Goal: Obtain resource: Download file/media

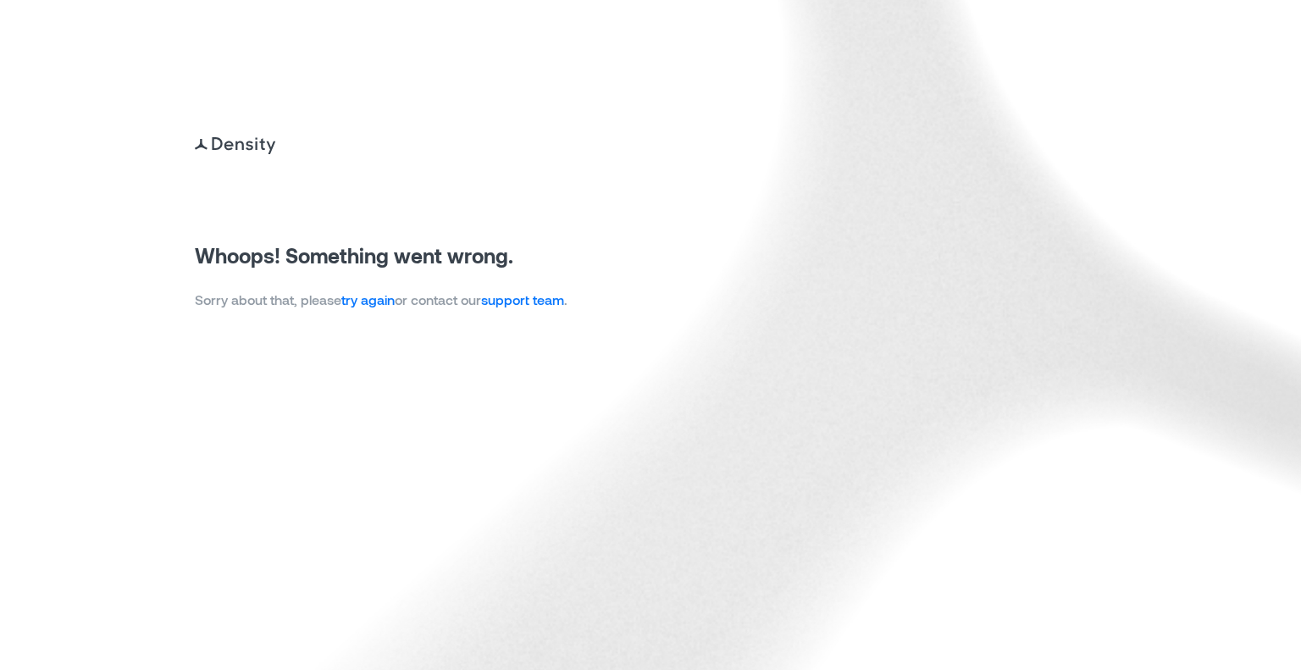
click at [374, 297] on link "try again" at bounding box center [367, 299] width 53 height 16
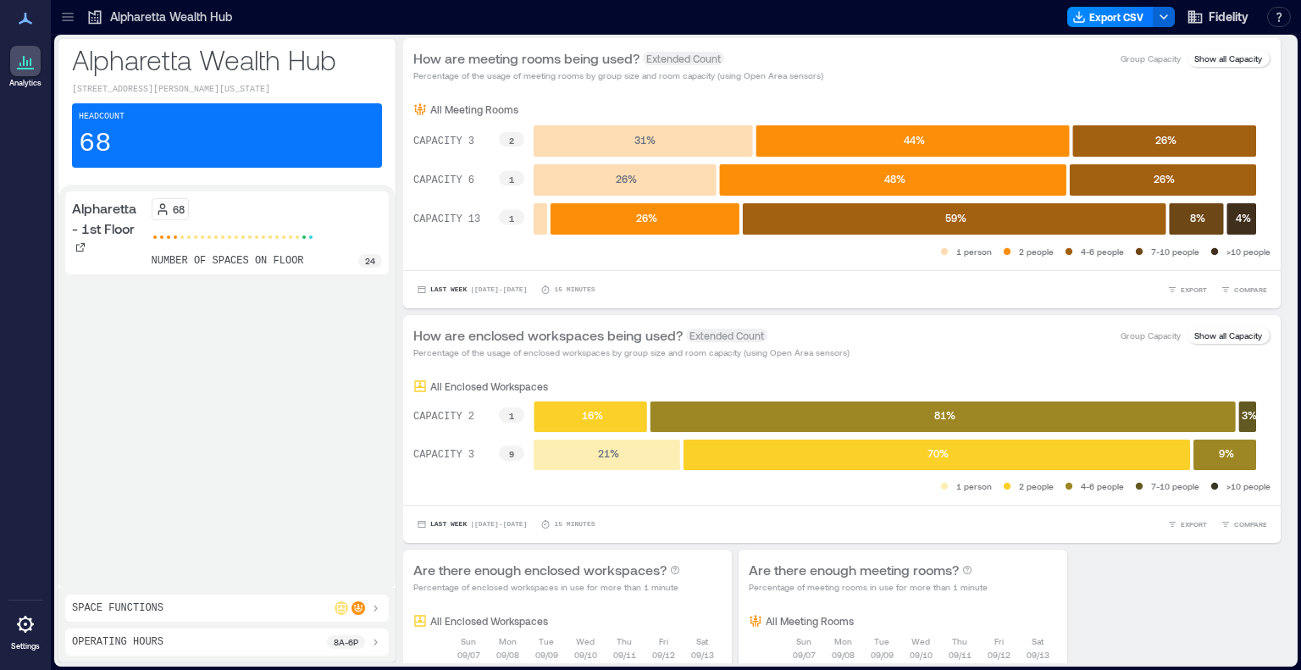
click at [30, 63] on icon at bounding box center [31, 62] width 2 height 8
click at [68, 19] on icon at bounding box center [67, 16] width 17 height 17
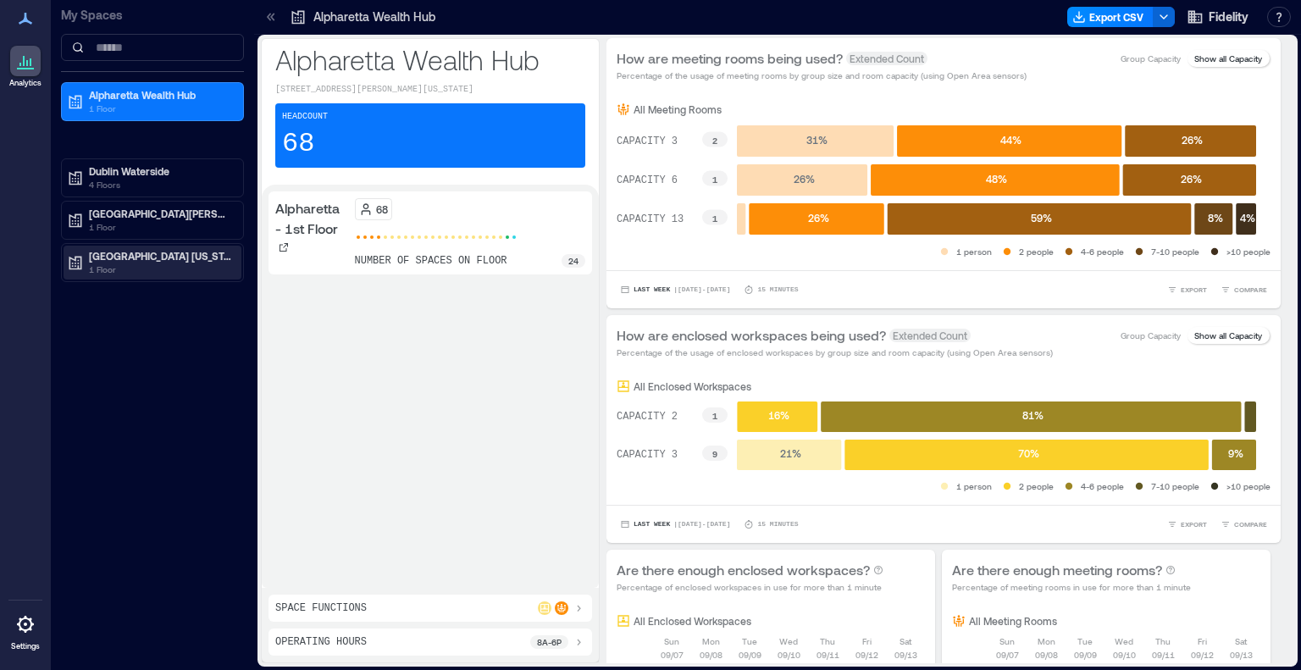
click at [132, 272] on p "1 Floor" at bounding box center [160, 270] width 142 height 14
click at [139, 321] on p "Westlake - 2nd Floor" at bounding box center [135, 317] width 96 height 14
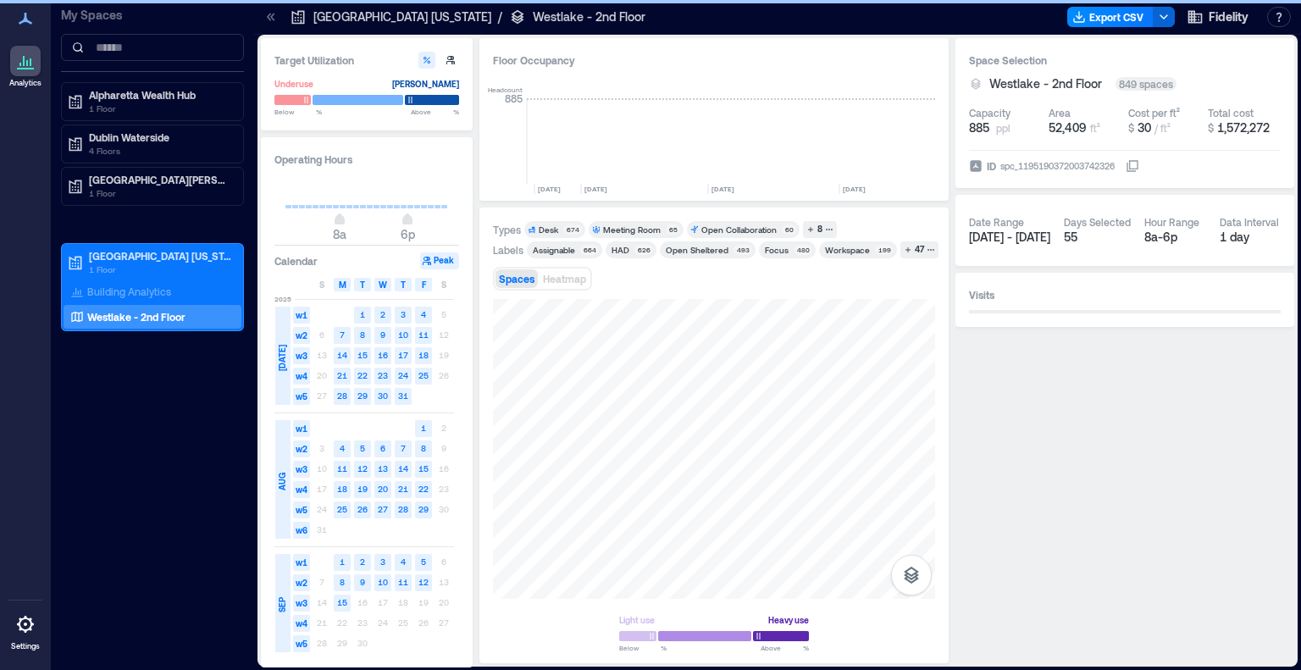
scroll to position [0, 2809]
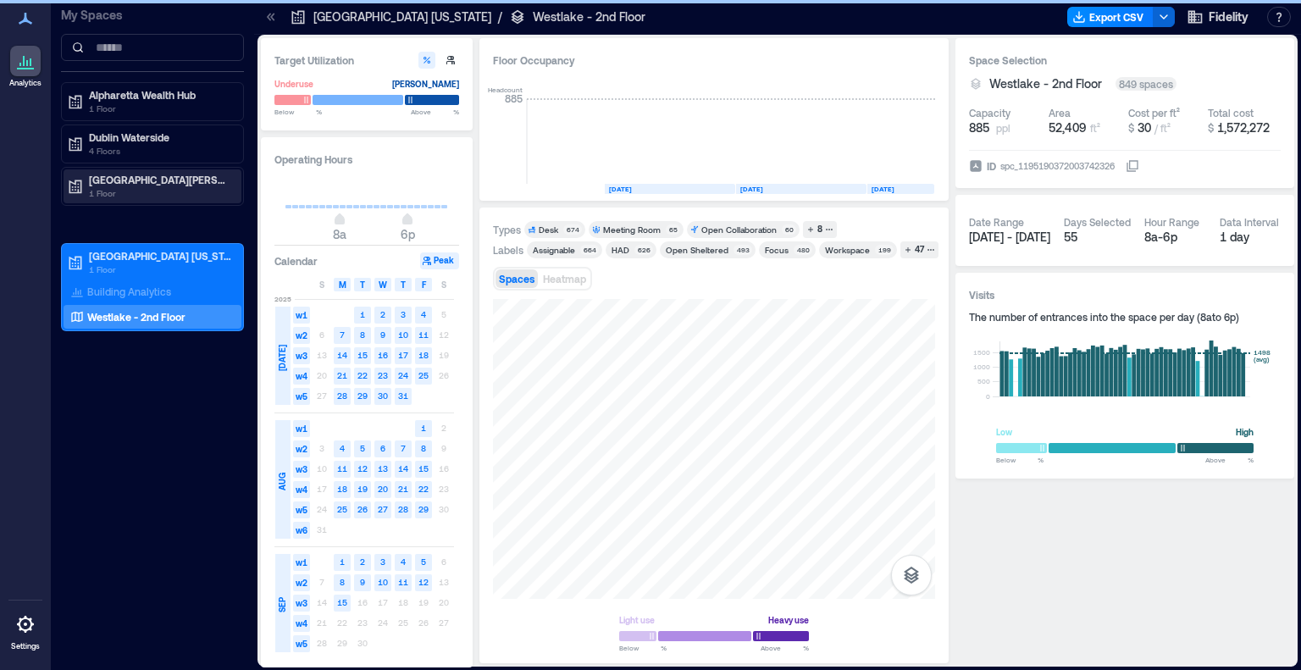
click at [152, 183] on p "[GEOGRAPHIC_DATA][PERSON_NAME]" at bounding box center [160, 180] width 142 height 14
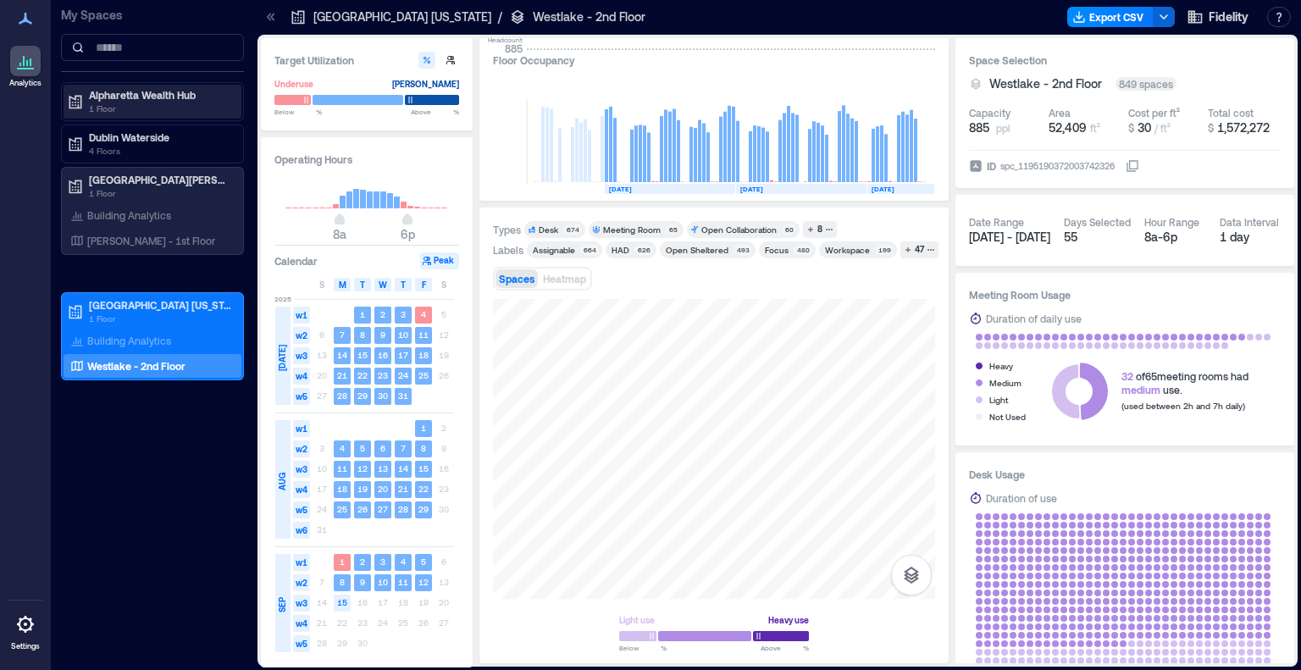
click at [173, 92] on p "Alpharetta Wealth Hub" at bounding box center [160, 95] width 142 height 14
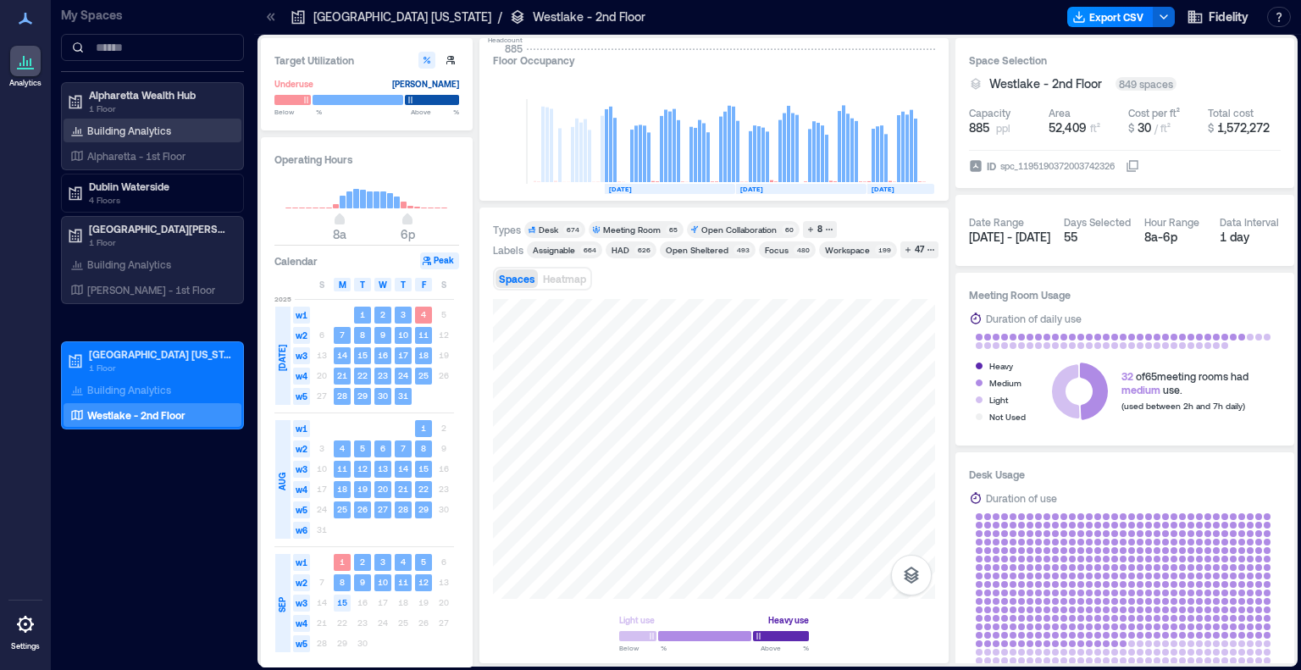
click at [118, 131] on p "Building Analytics" at bounding box center [129, 131] width 84 height 14
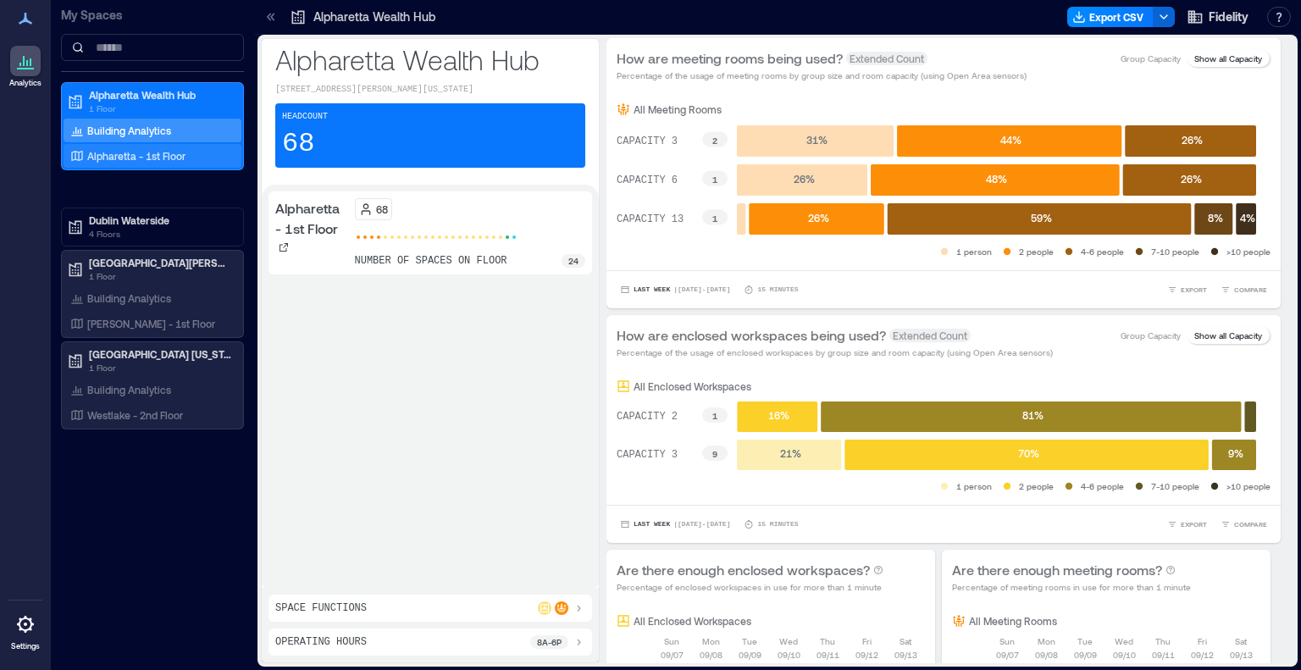
click at [108, 163] on div "Alpharetta - 1st Floor" at bounding box center [149, 155] width 164 height 17
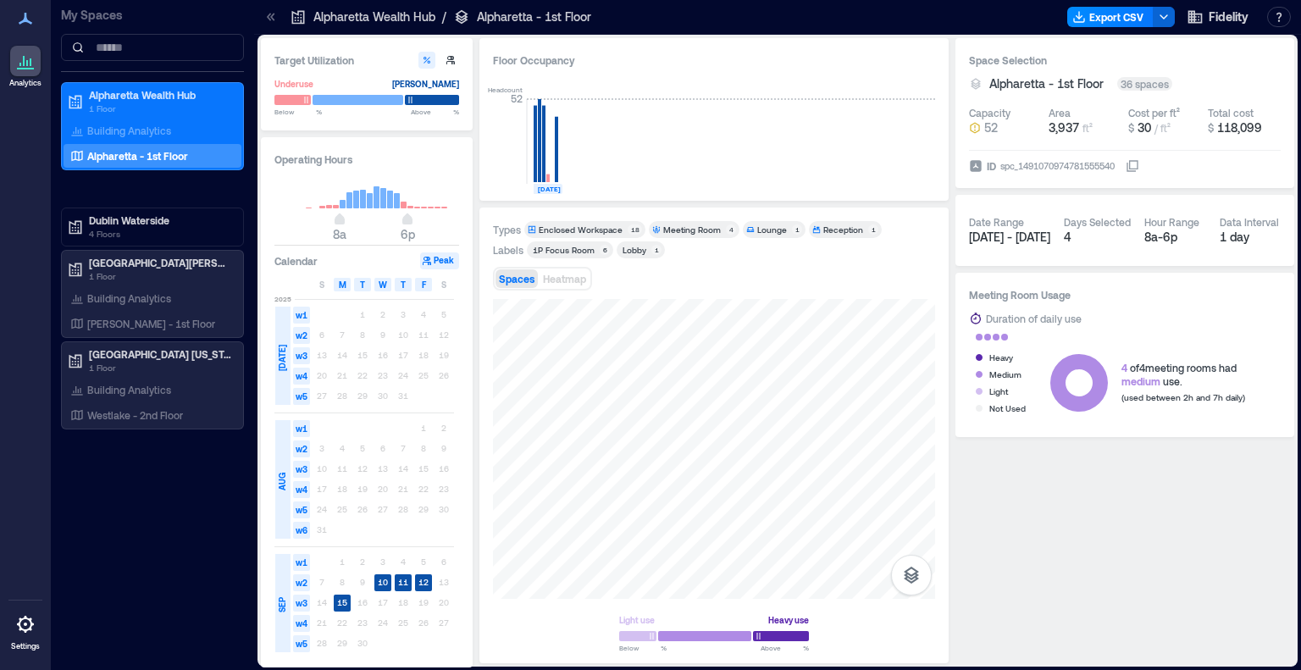
drag, startPoint x: 562, startPoint y: 146, endPoint x: 630, endPoint y: 287, distance: 156.9
click at [630, 287] on div "Spaces Heatmap" at bounding box center [714, 279] width 442 height 34
click at [121, 315] on div "[PERSON_NAME] - 1st Floor" at bounding box center [149, 323] width 164 height 17
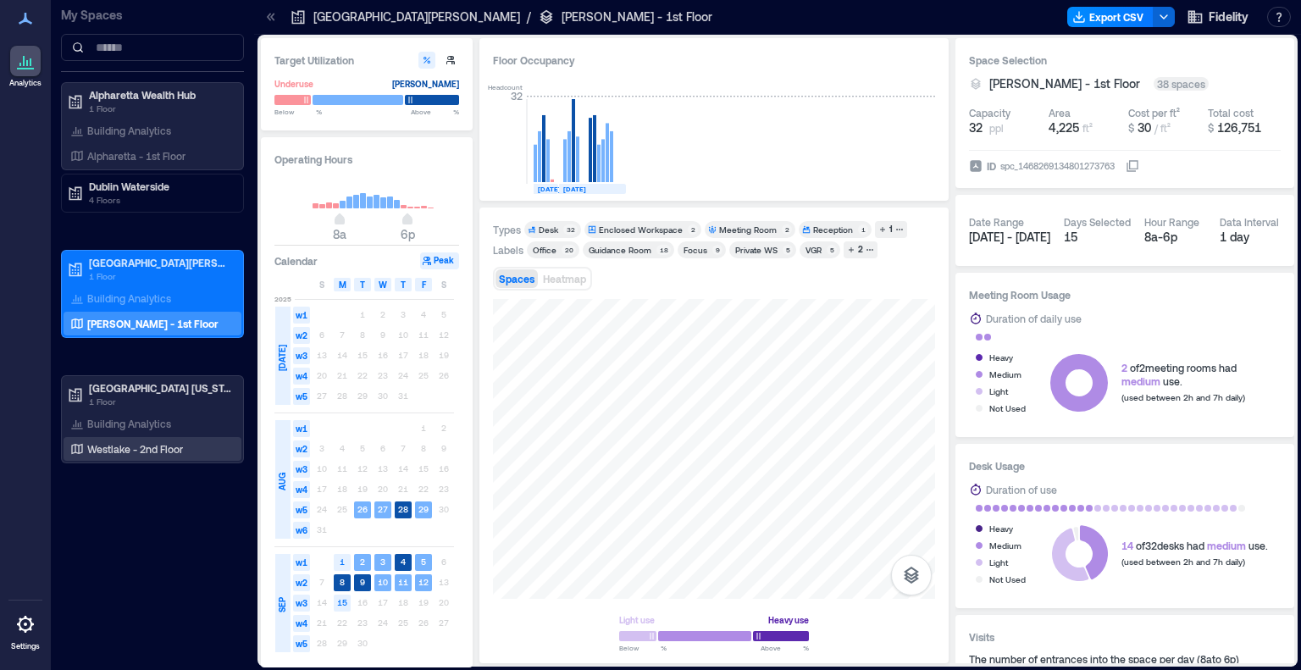
click at [166, 451] on p "Westlake - 2nd Floor" at bounding box center [135, 449] width 96 height 14
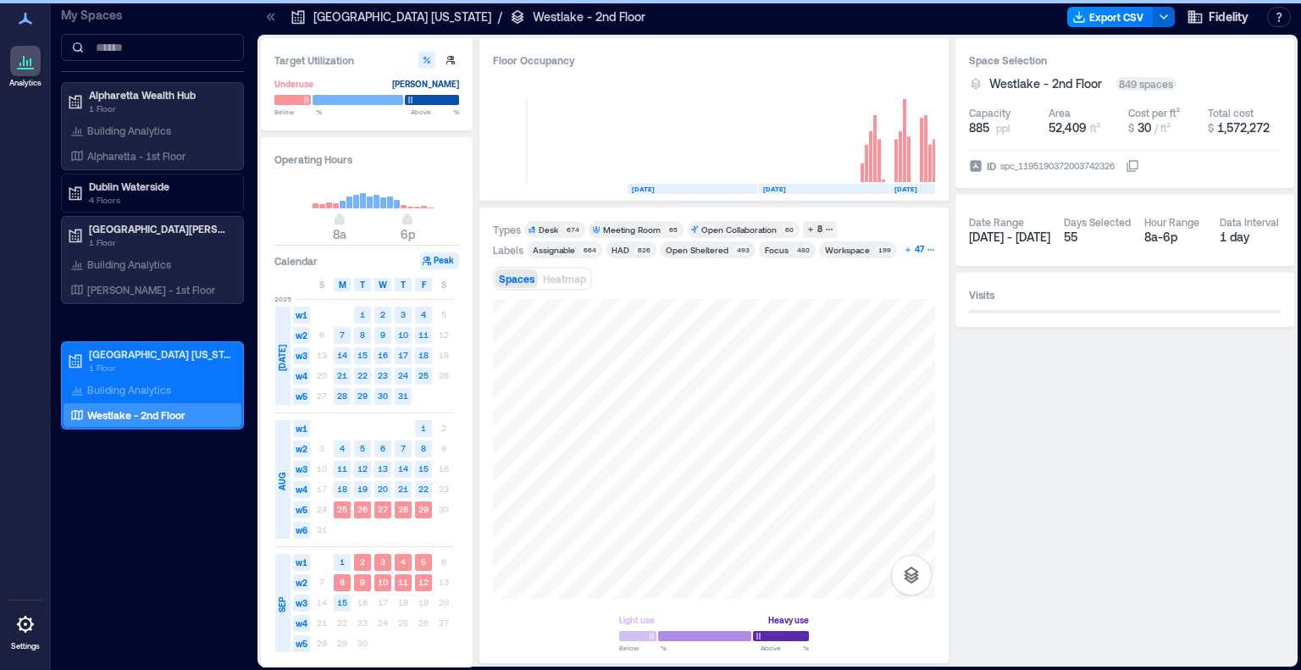
scroll to position [0, 2809]
click at [912, 246] on div "47" at bounding box center [919, 249] width 14 height 15
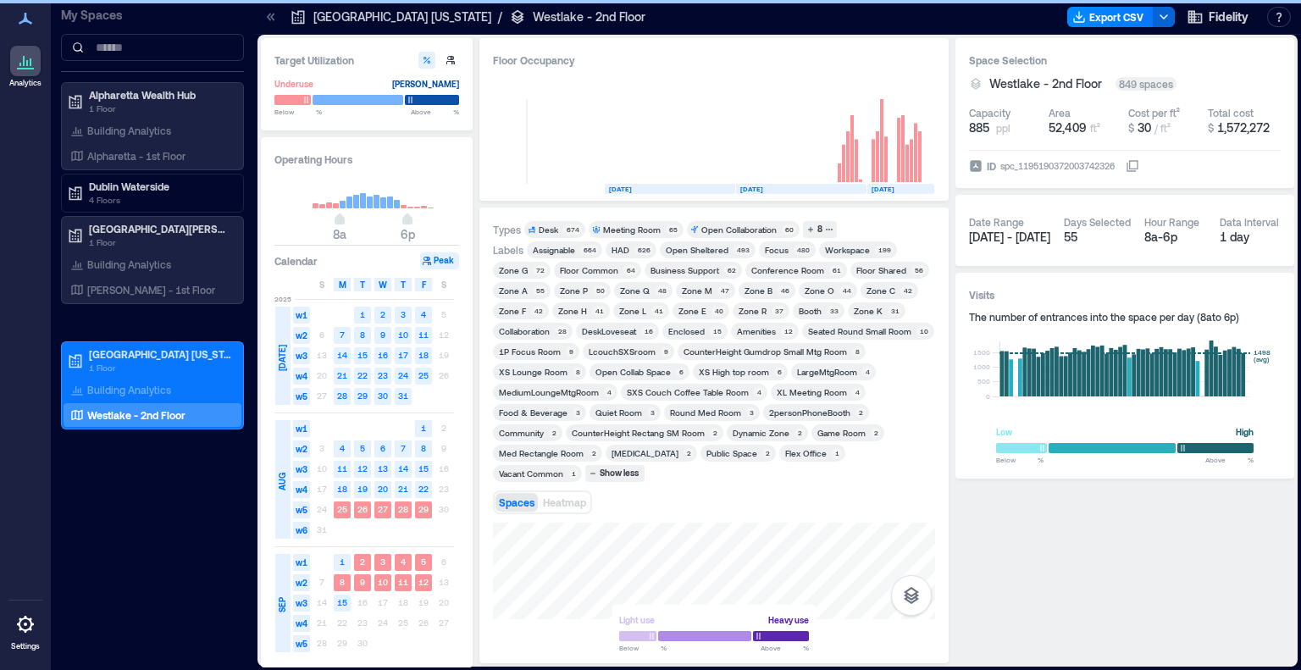
click at [763, 307] on span "Zone R 37" at bounding box center [761, 311] width 50 height 12
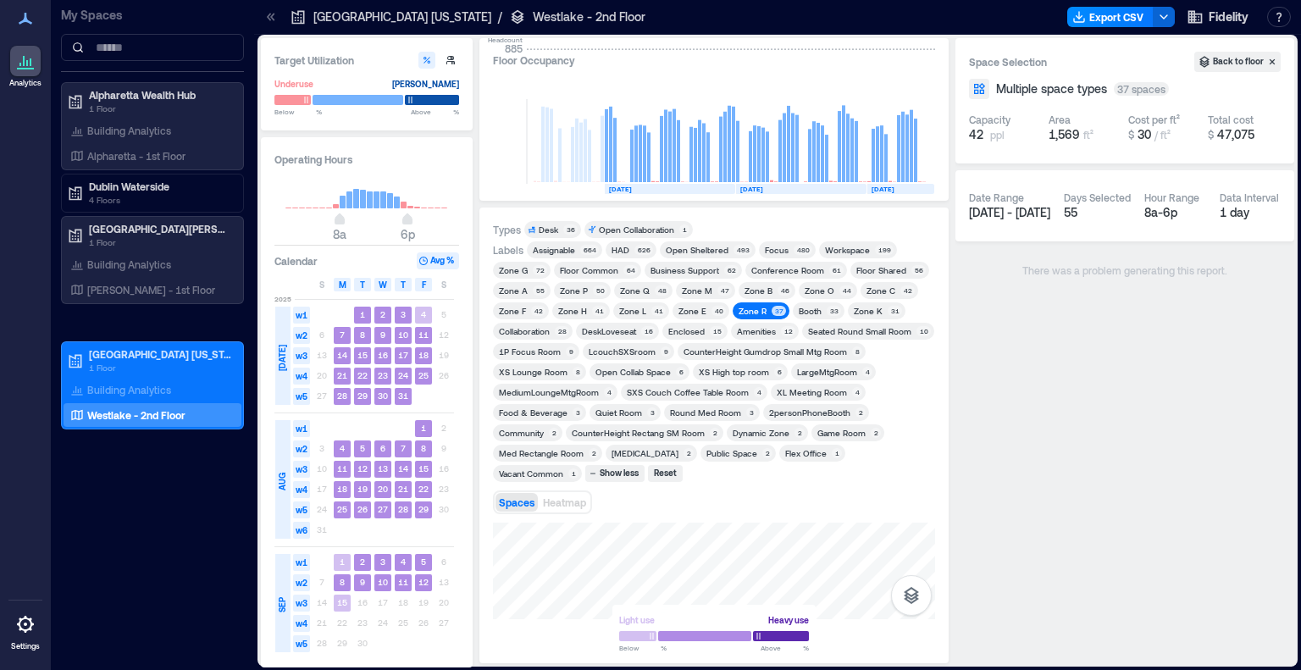
click at [709, 646] on div "Light use Heavy use Below ** % Above ** %" at bounding box center [714, 586] width 442 height 127
click at [684, 308] on div "Zone E" at bounding box center [693, 311] width 28 height 12
click at [759, 306] on div "Zone R" at bounding box center [753, 311] width 28 height 12
click at [623, 307] on div "Zone L" at bounding box center [632, 311] width 27 height 12
click at [688, 307] on div "Zone E" at bounding box center [693, 311] width 28 height 12
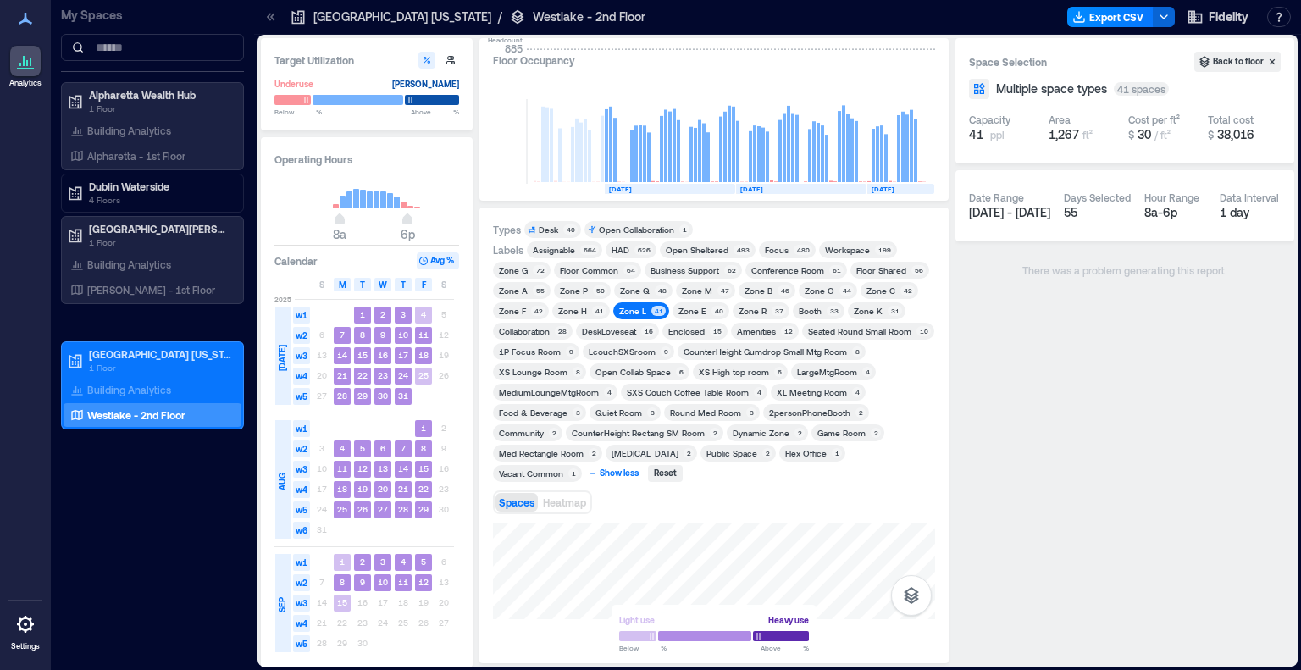
click at [641, 466] on div "Show less" at bounding box center [619, 473] width 44 height 15
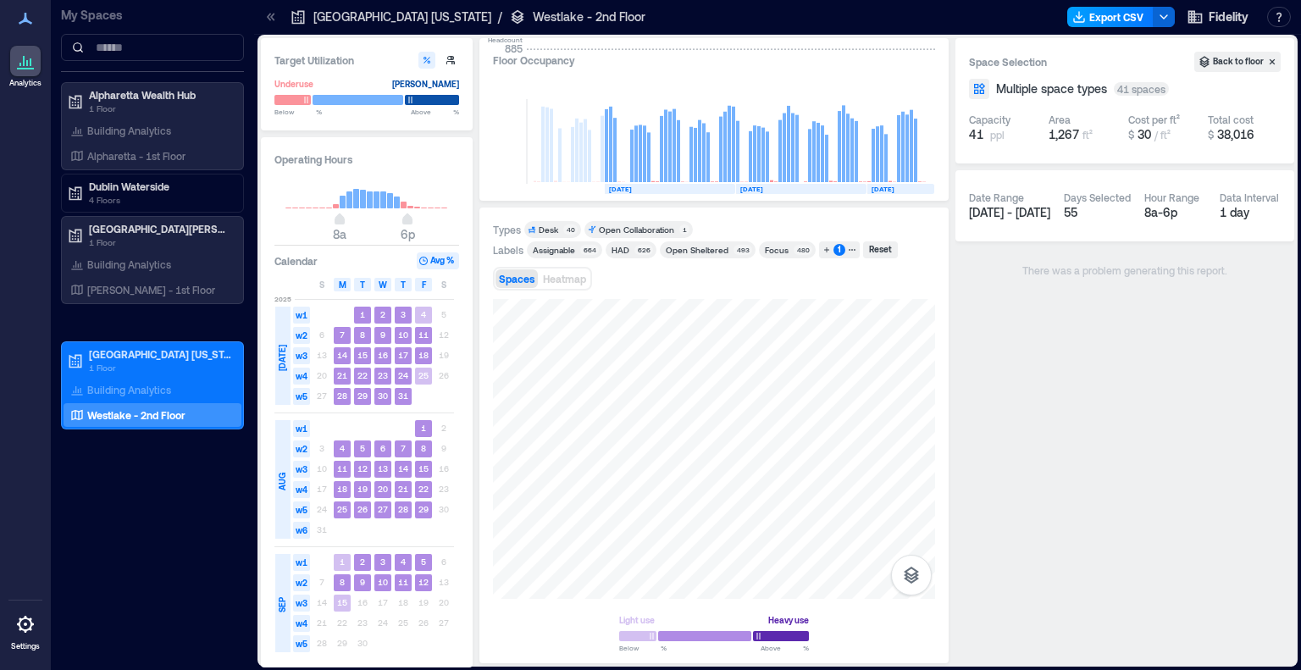
click at [1115, 14] on button "Export CSV" at bounding box center [1110, 17] width 86 height 20
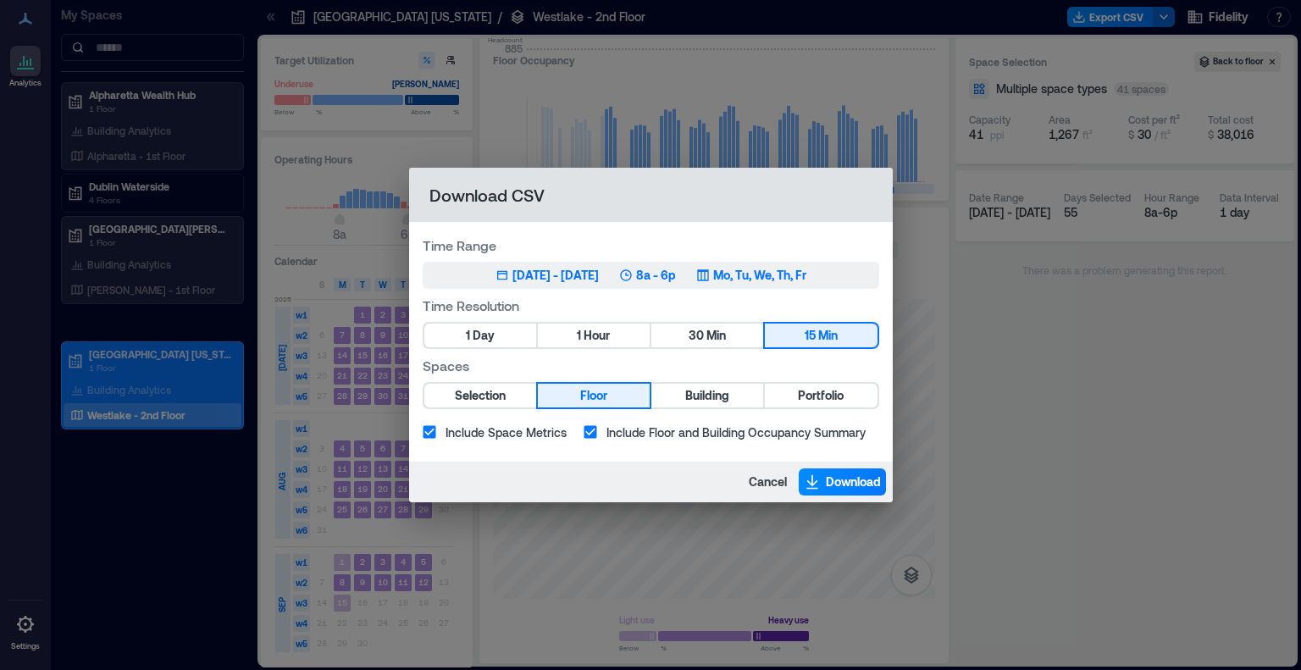
click at [551, 281] on div "[DATE] - [DATE]" at bounding box center [555, 275] width 86 height 17
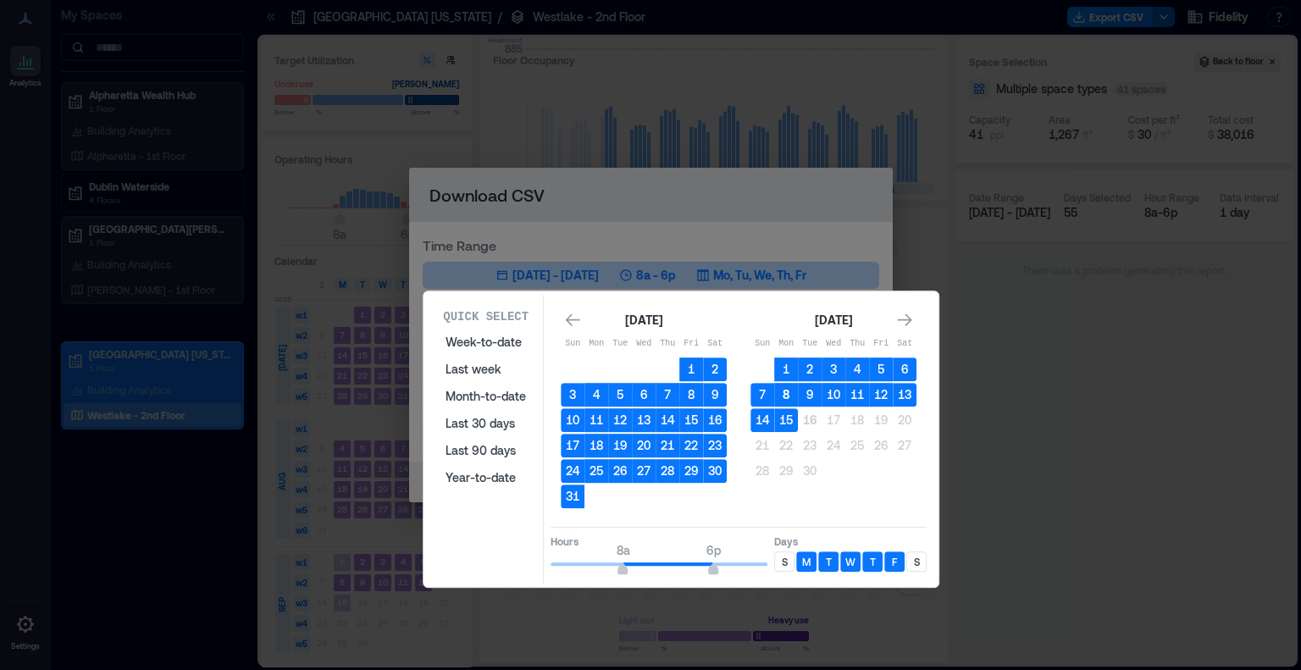
click at [786, 396] on button "8" at bounding box center [786, 395] width 24 height 24
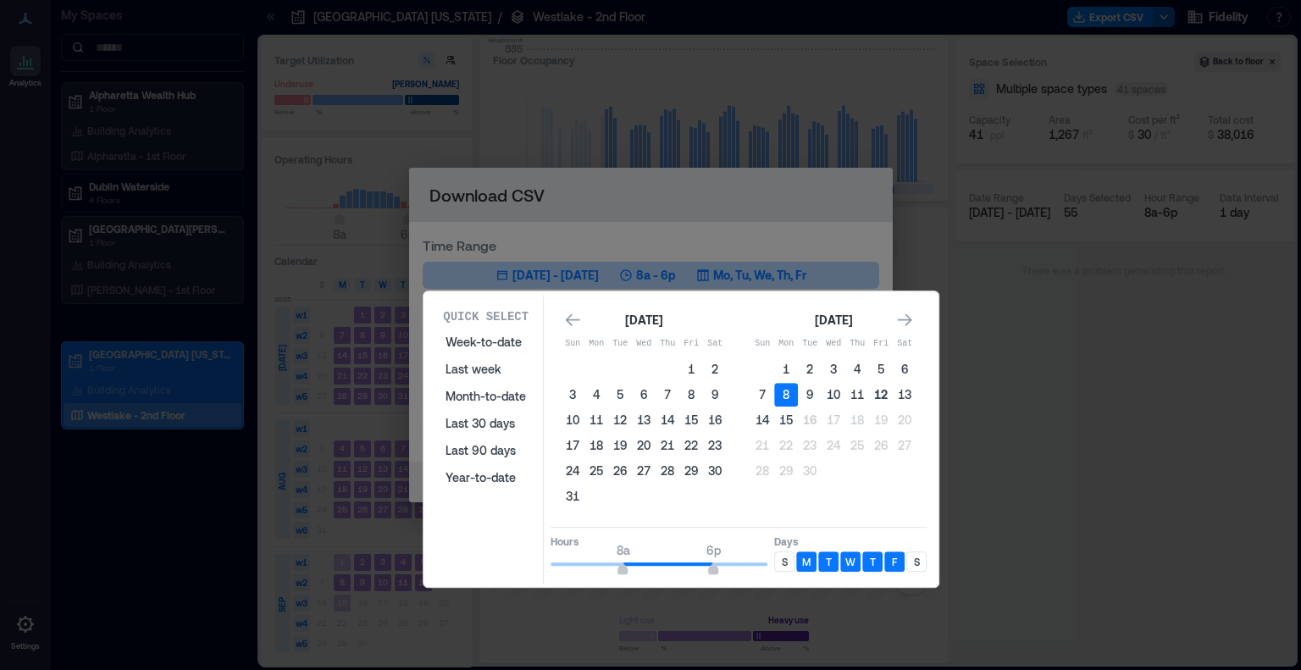
click at [878, 392] on button "12" at bounding box center [881, 395] width 24 height 24
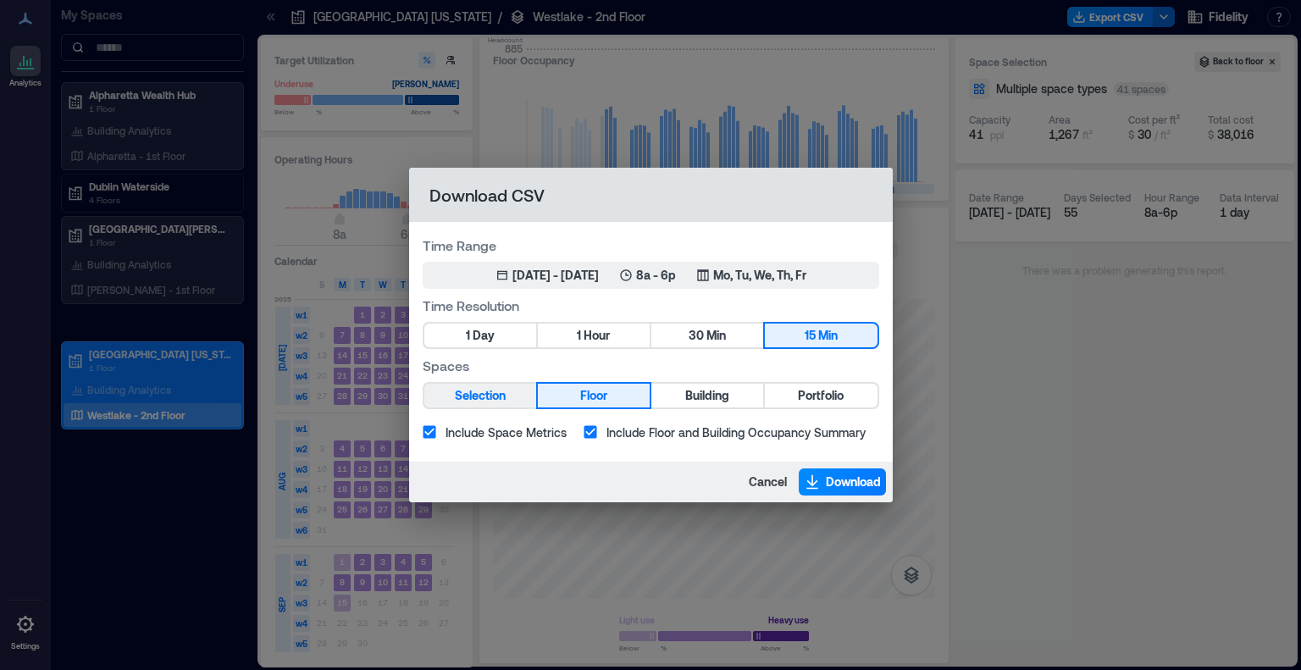
click at [490, 393] on span "Selection" at bounding box center [480, 395] width 51 height 21
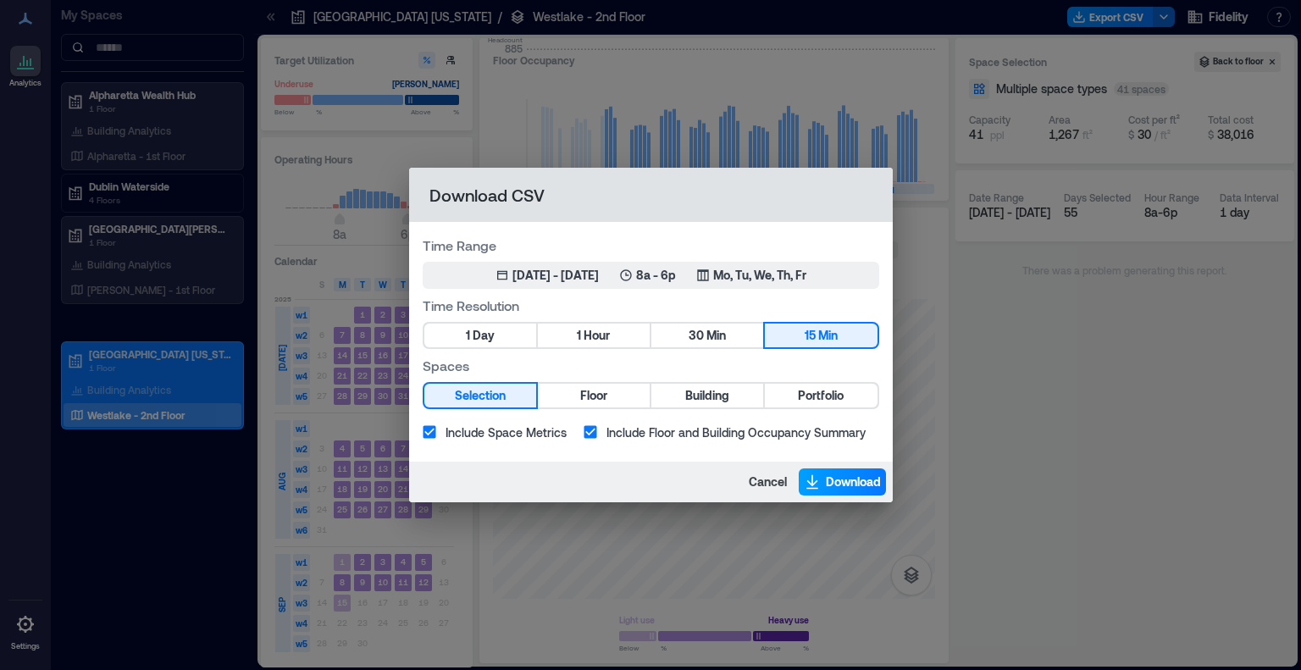
click at [823, 480] on button "Download" at bounding box center [842, 481] width 87 height 27
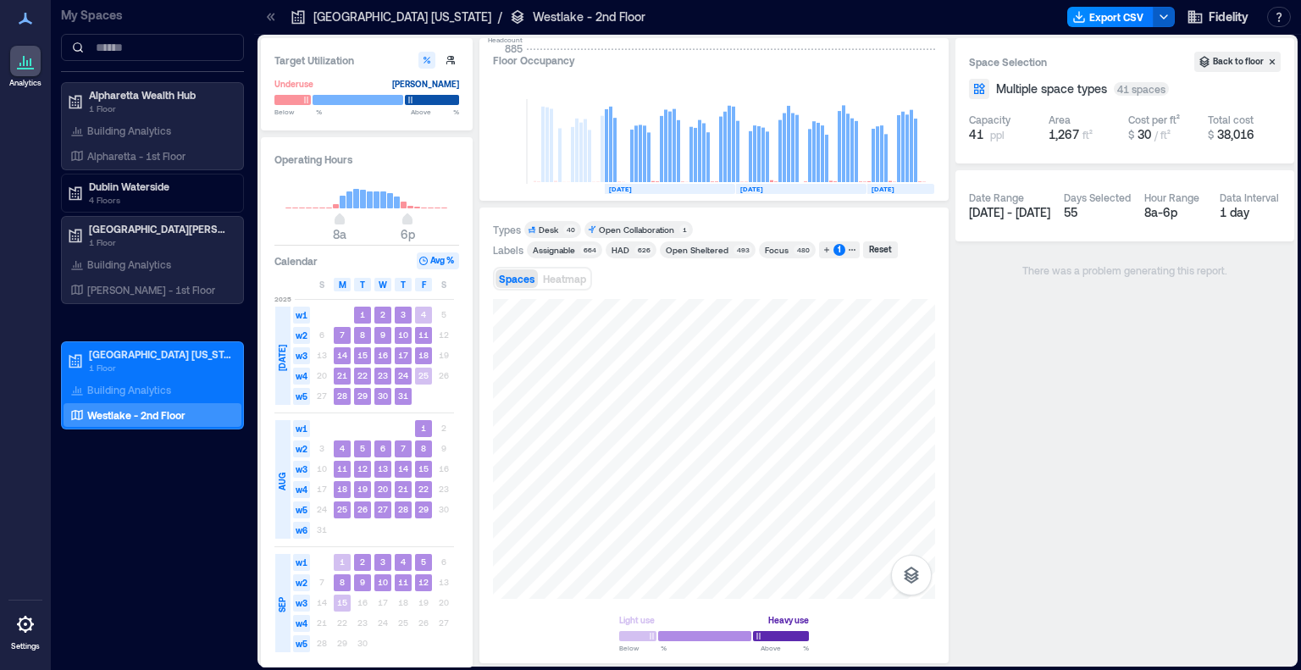
click at [1161, 19] on icon "button" at bounding box center [1164, 17] width 14 height 14
click at [834, 247] on div "1" at bounding box center [840, 250] width 12 height 12
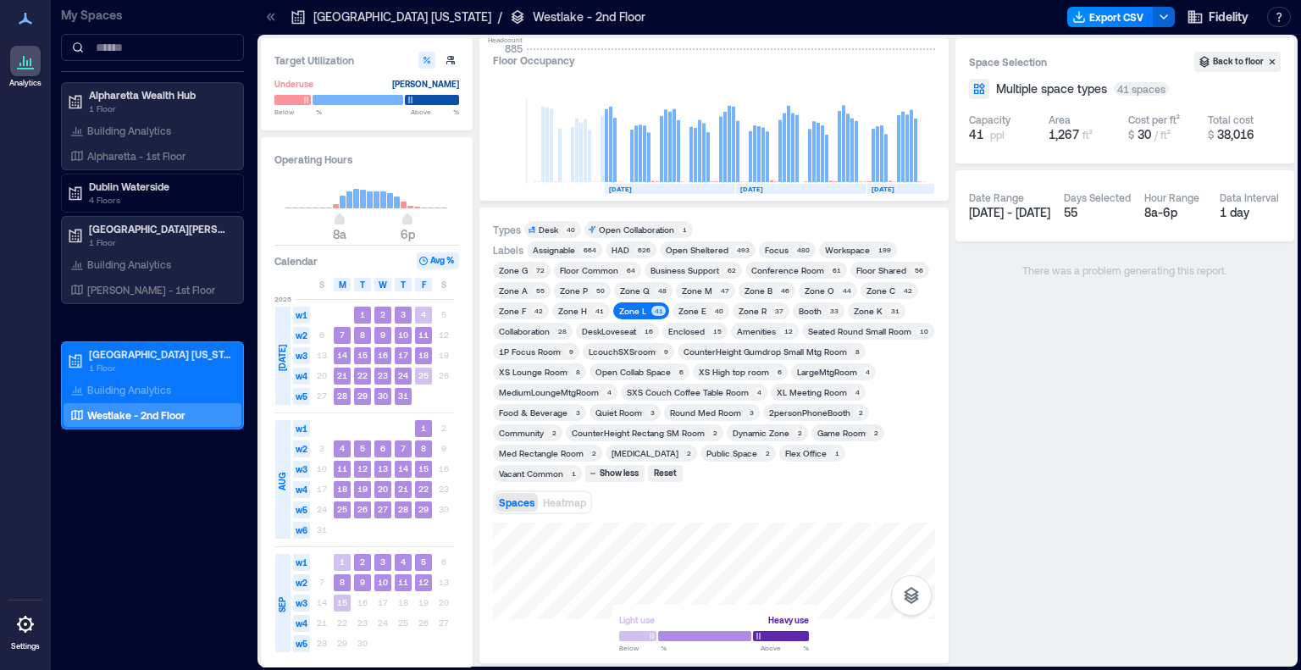
click at [634, 307] on div "Zone L" at bounding box center [632, 311] width 27 height 12
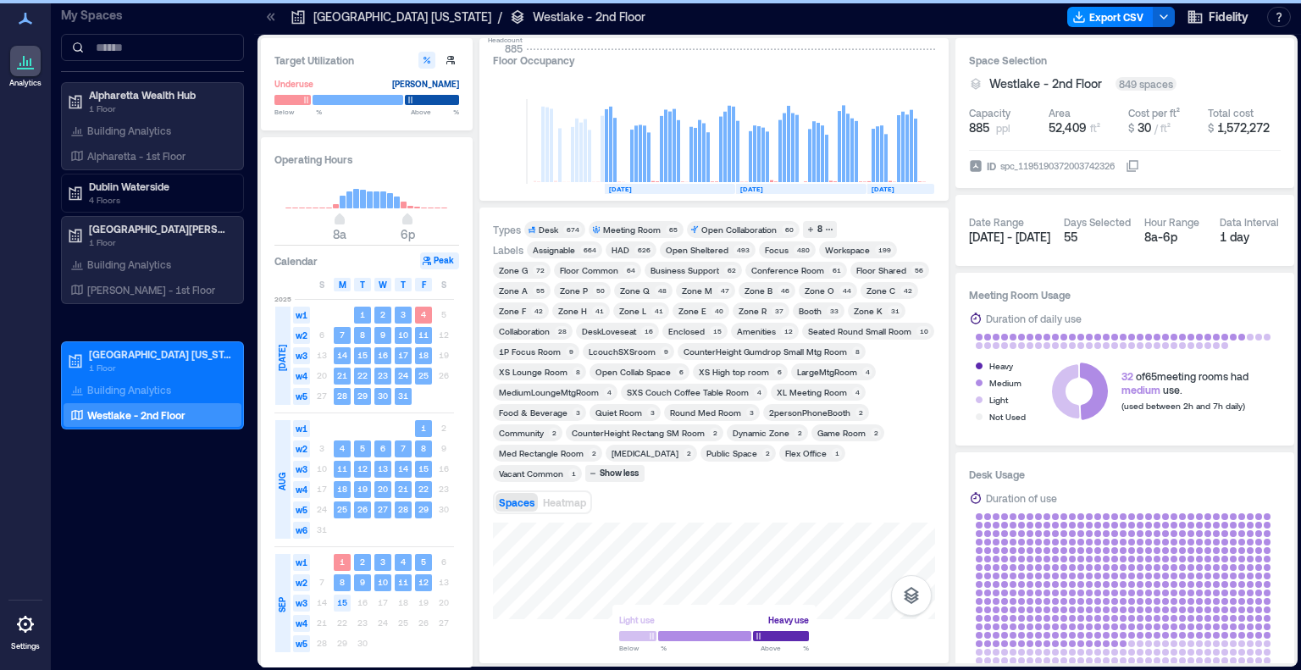
click at [643, 287] on div "Zone Q" at bounding box center [635, 291] width 30 height 12
